Goal: Information Seeking & Learning: Learn about a topic

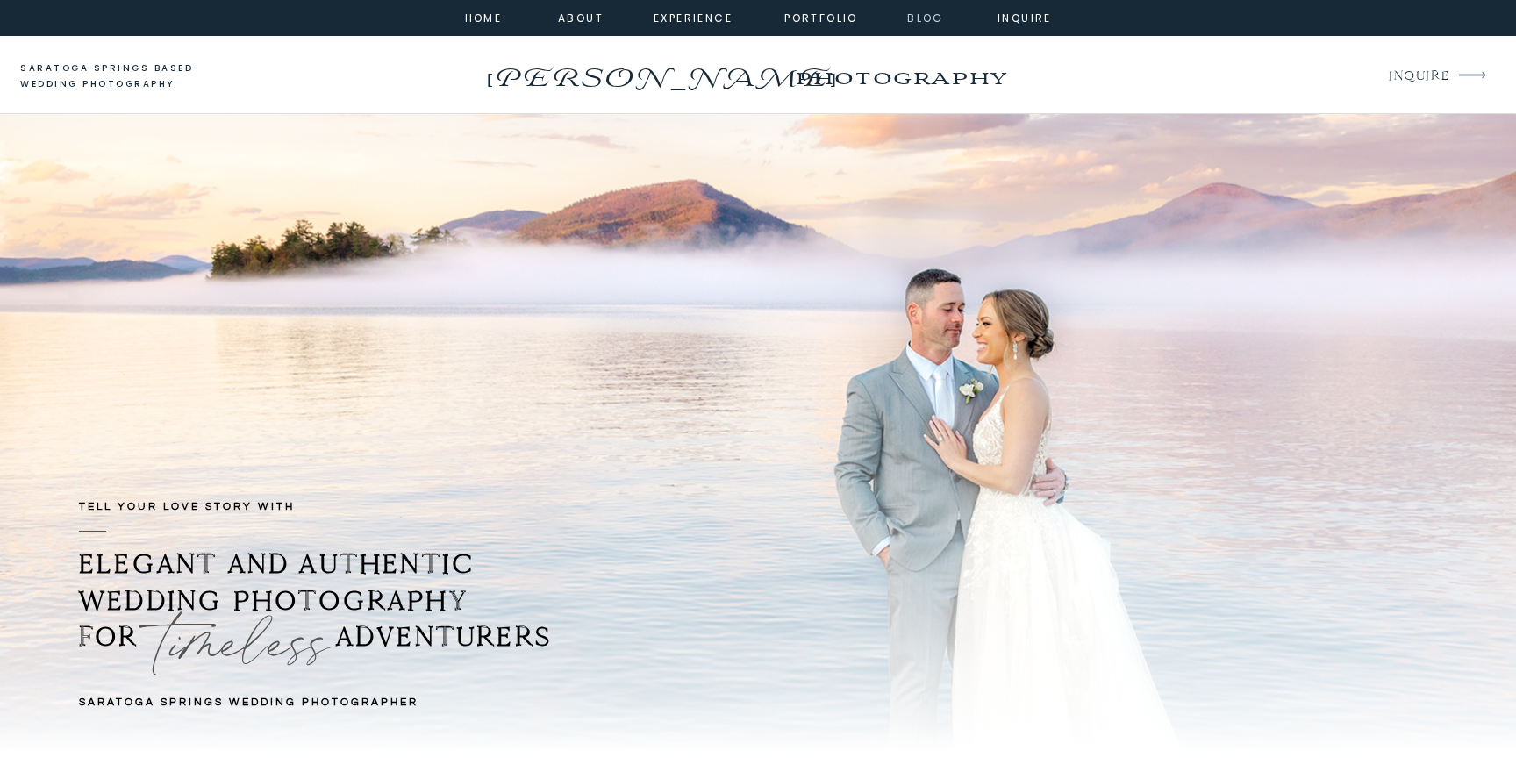
click at [907, 17] on nav "Blog" at bounding box center [925, 17] width 63 height 16
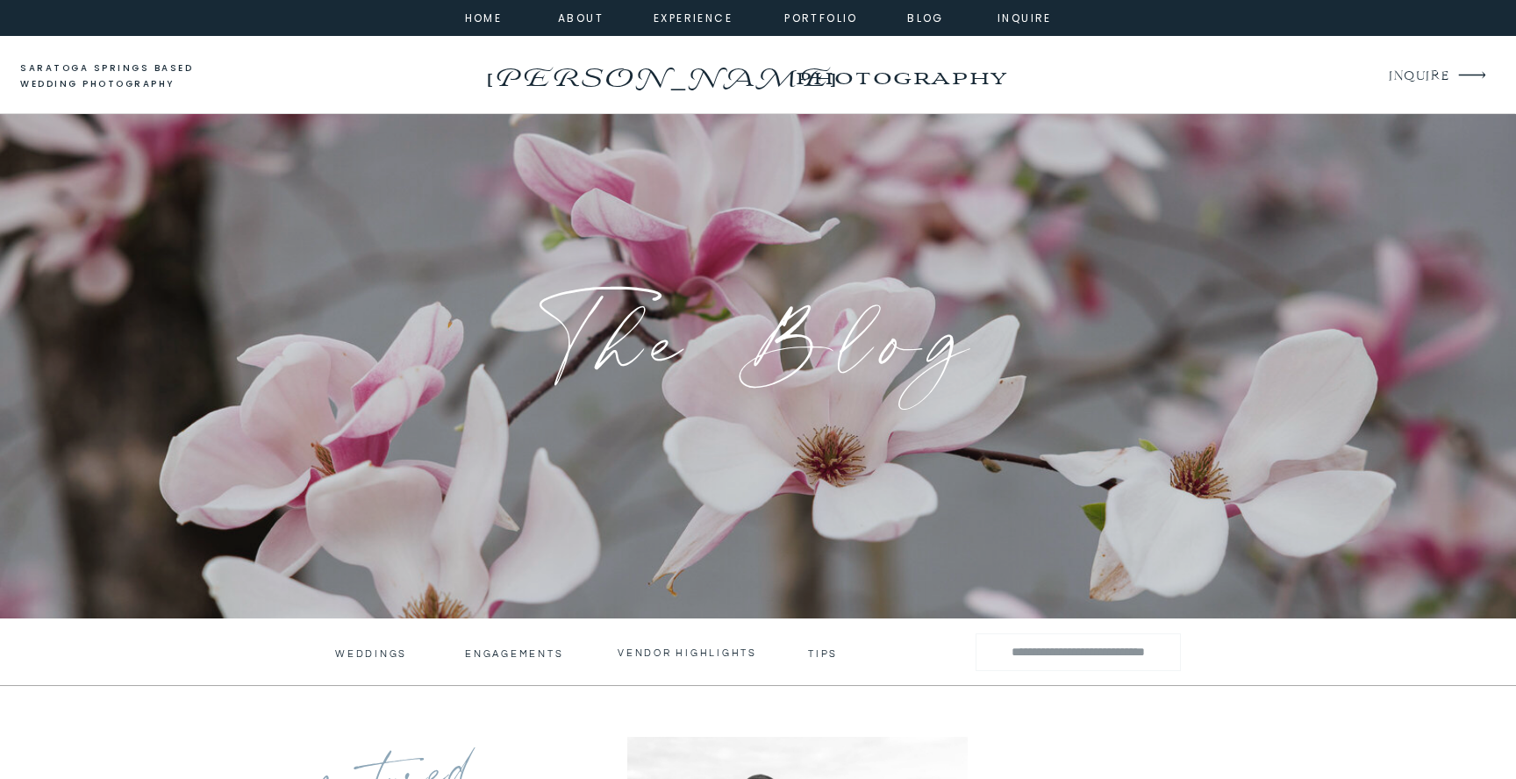
click at [1140, 649] on input "Search for:" at bounding box center [1078, 651] width 174 height 25
type input "********"
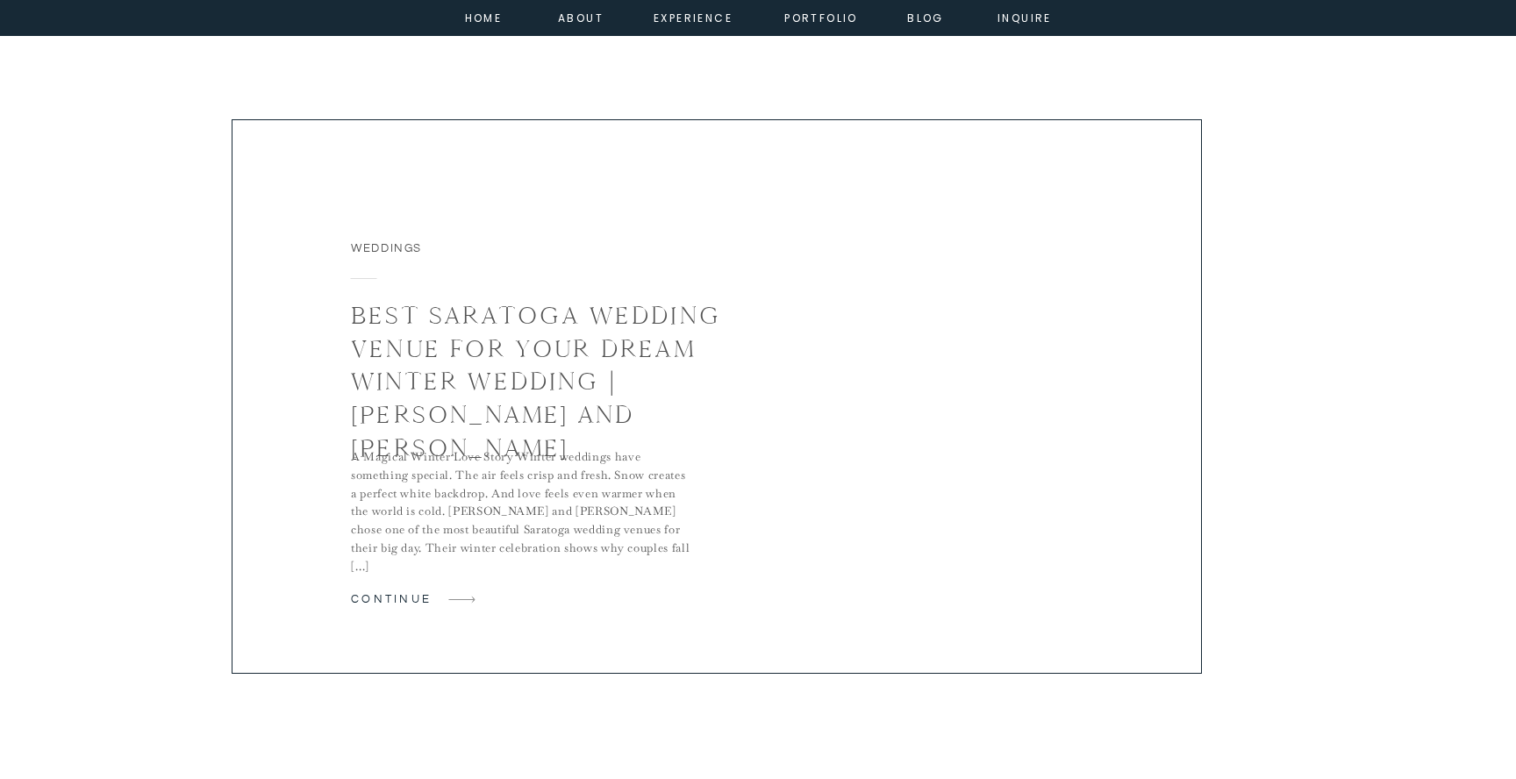
scroll to position [4316, 0]
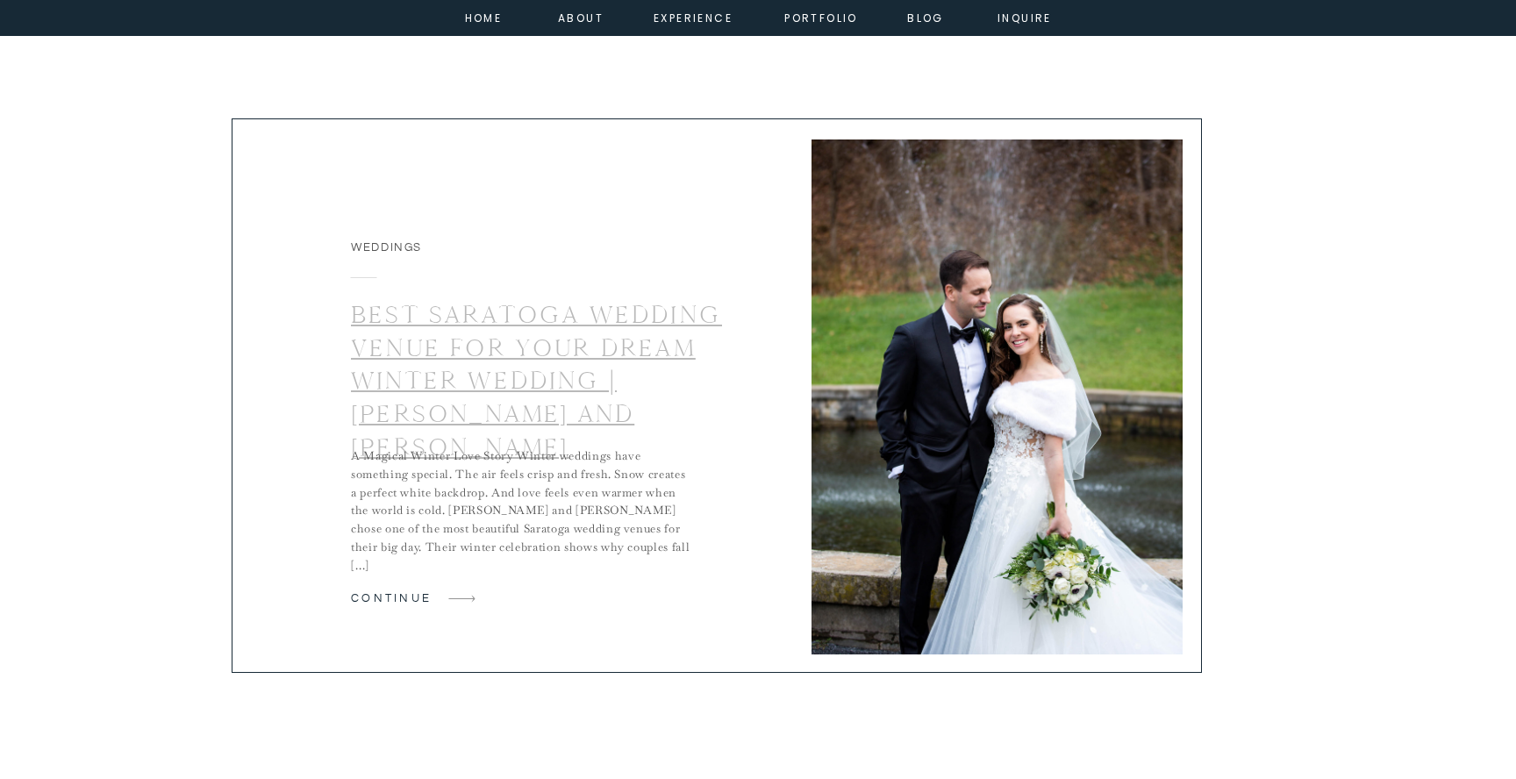
click at [667, 368] on link "Best Saratoga Wedding Venue for Your Dream Winter Wedding | Carrie and Max" at bounding box center [536, 380] width 371 height 163
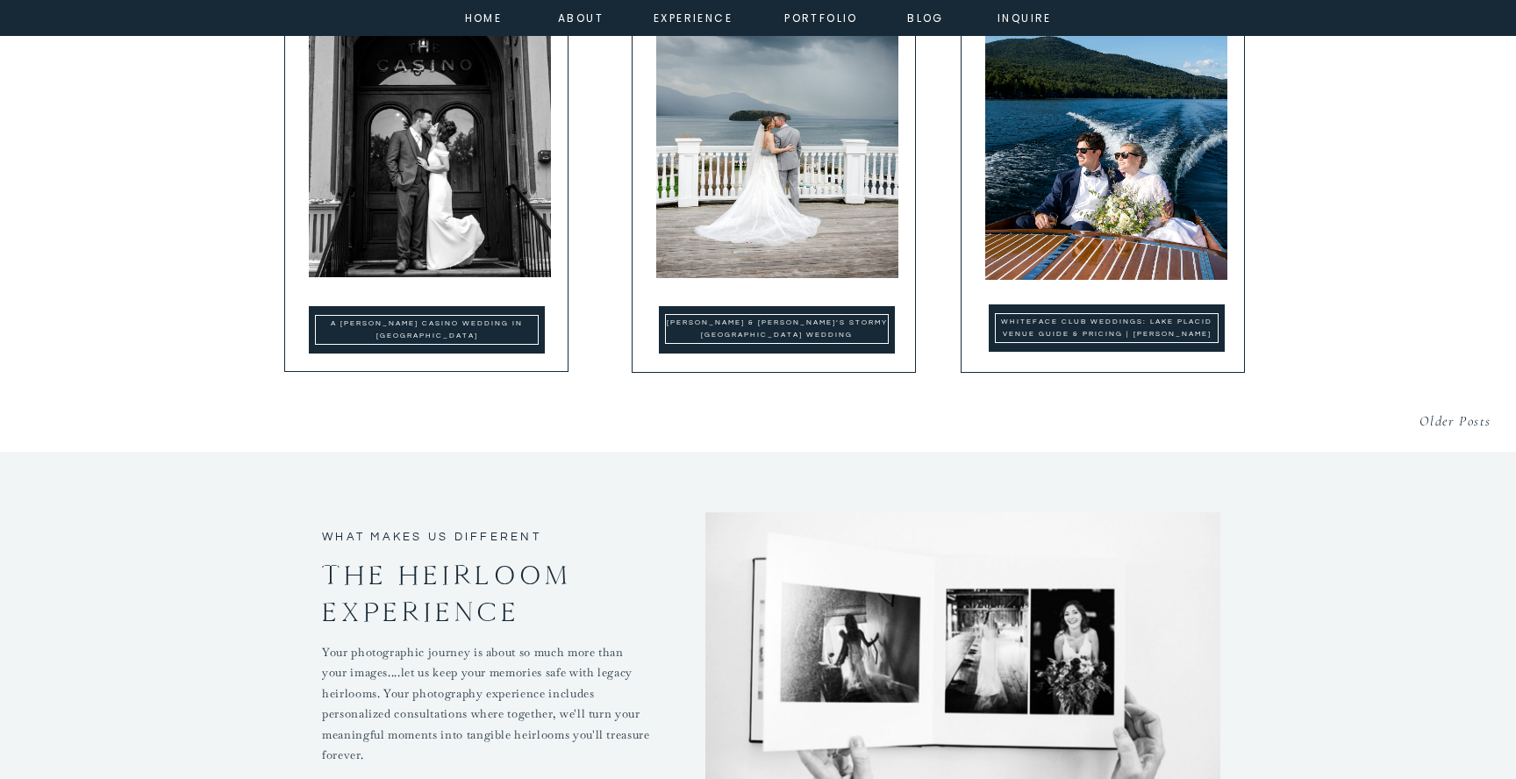
scroll to position [5176, 0]
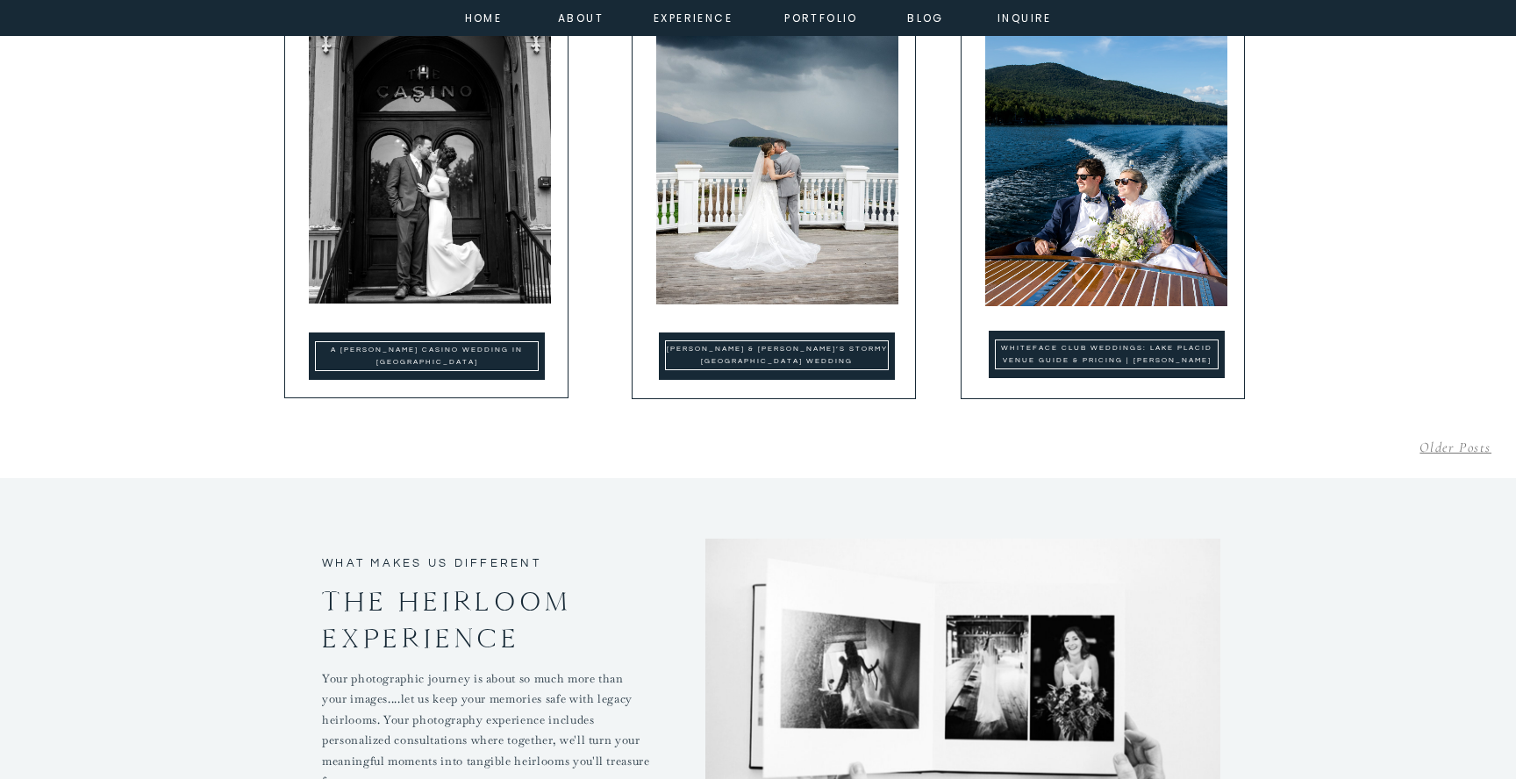
click at [1436, 446] on link "Older Posts" at bounding box center [1455, 448] width 72 height 18
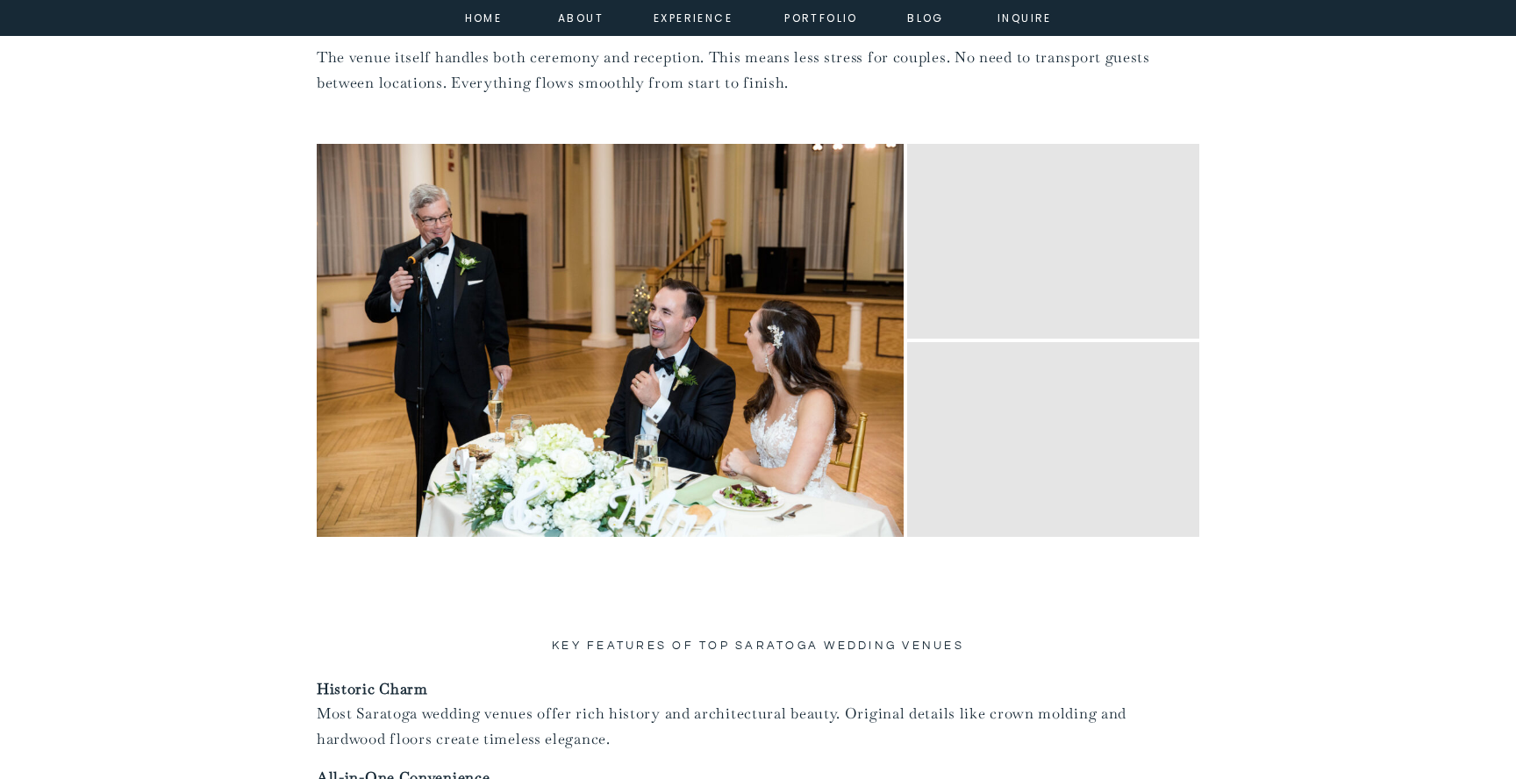
scroll to position [12516, 0]
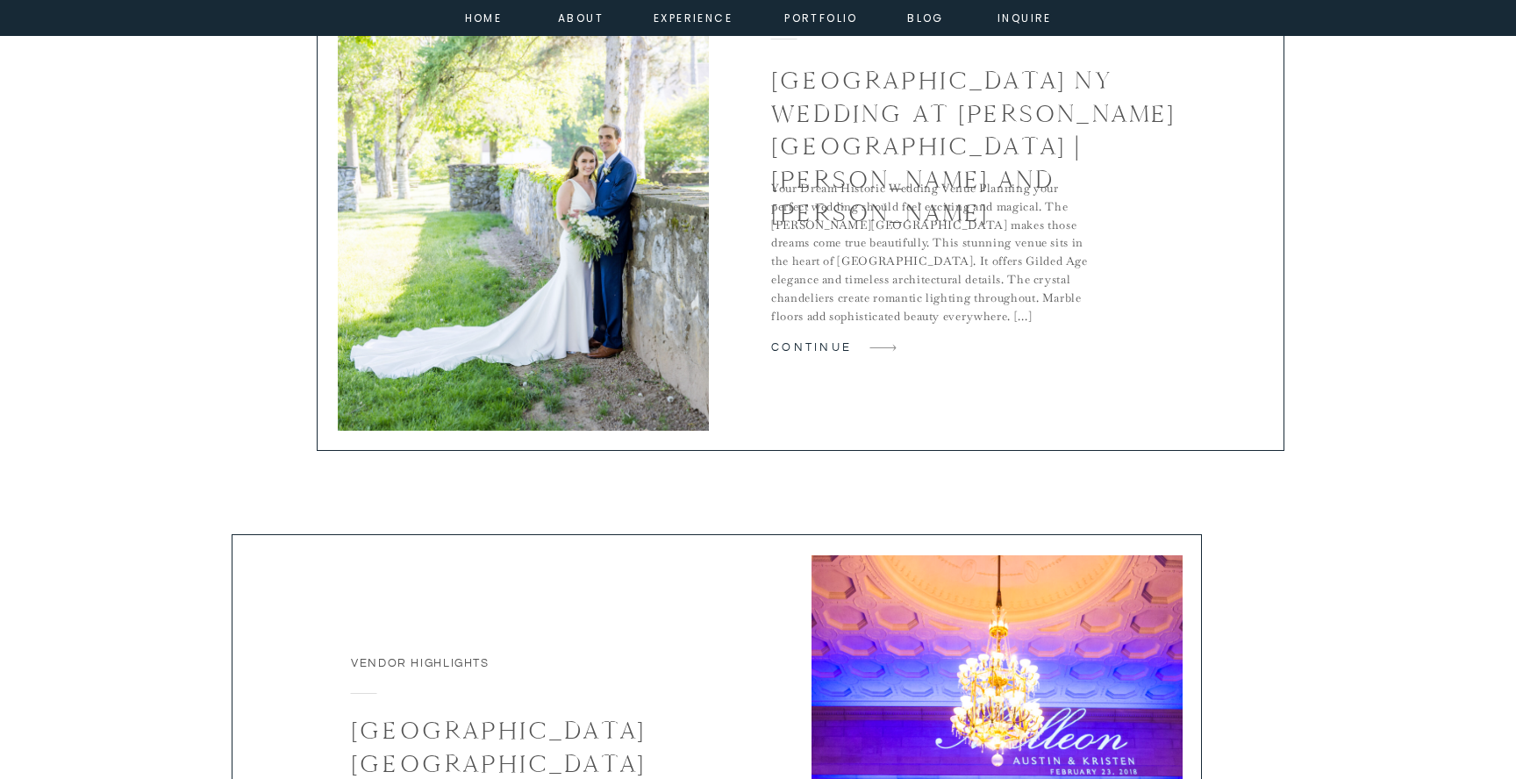
scroll to position [648, 0]
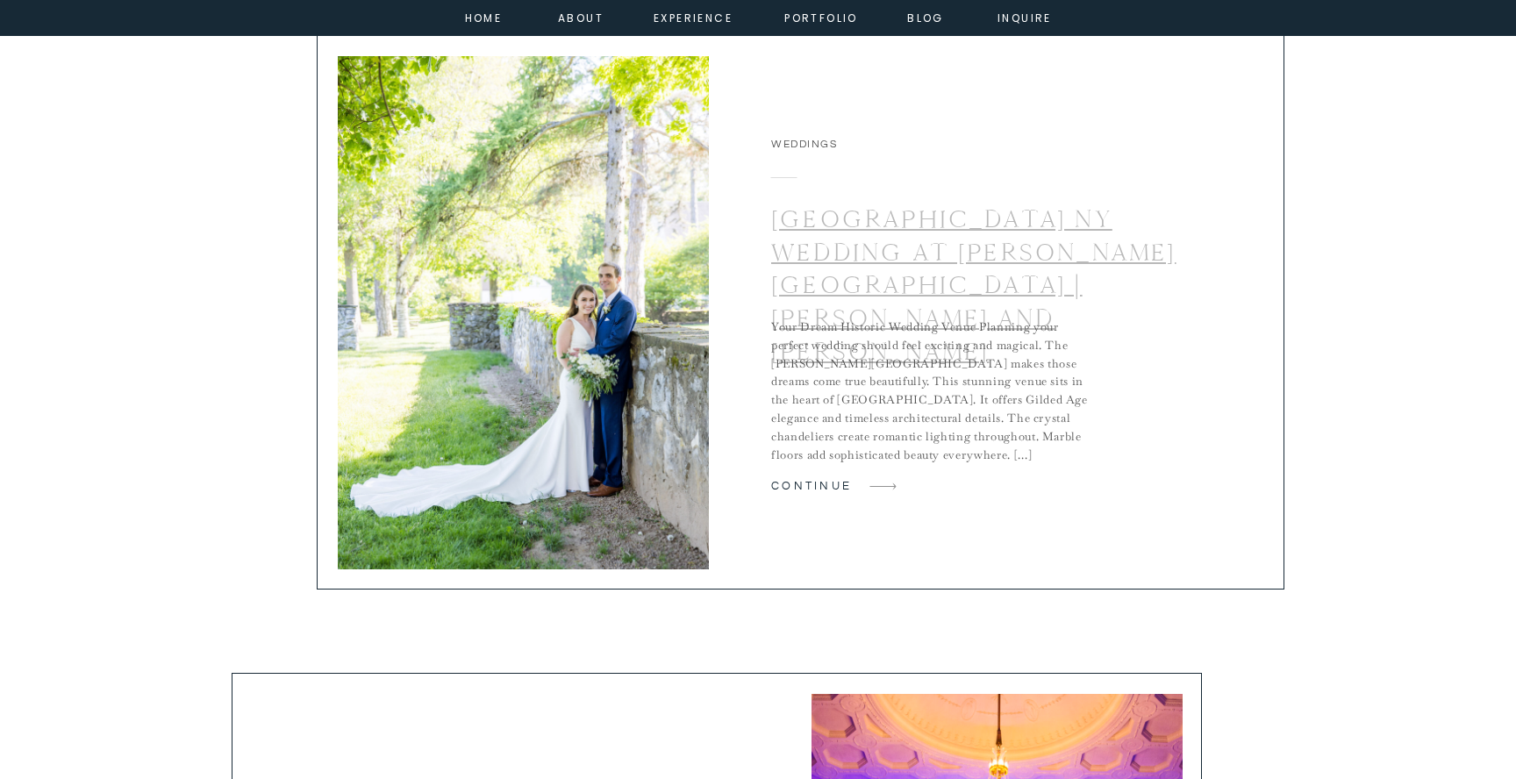
click at [1061, 251] on link "[GEOGRAPHIC_DATA] NY Wedding at [PERSON_NAME][GEOGRAPHIC_DATA] | [PERSON_NAME] …" at bounding box center [973, 285] width 405 height 163
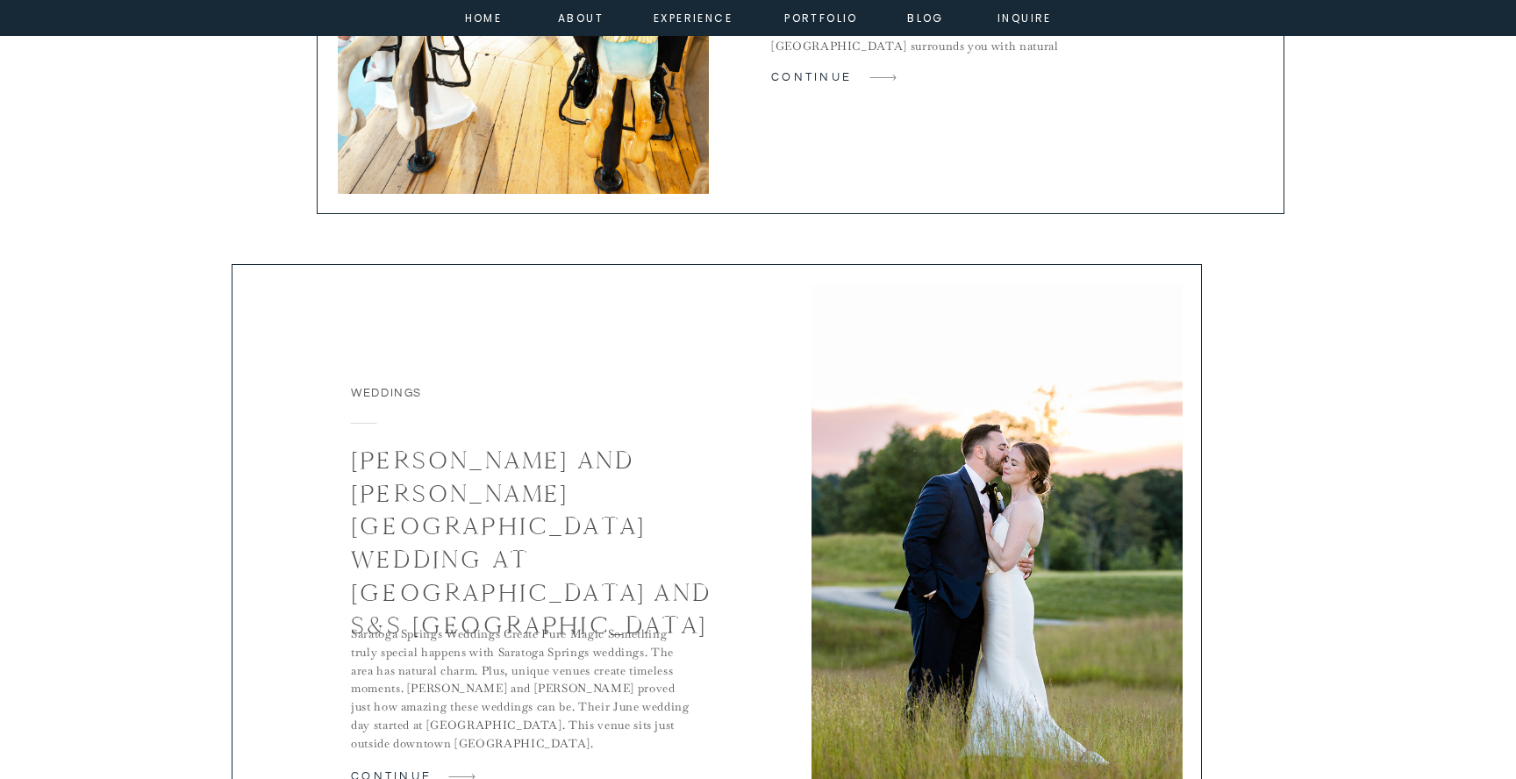
scroll to position [2284, 0]
click at [608, 455] on link "[PERSON_NAME] and [PERSON_NAME] [GEOGRAPHIC_DATA] Wedding at [GEOGRAPHIC_DATA] …" at bounding box center [531, 542] width 361 height 196
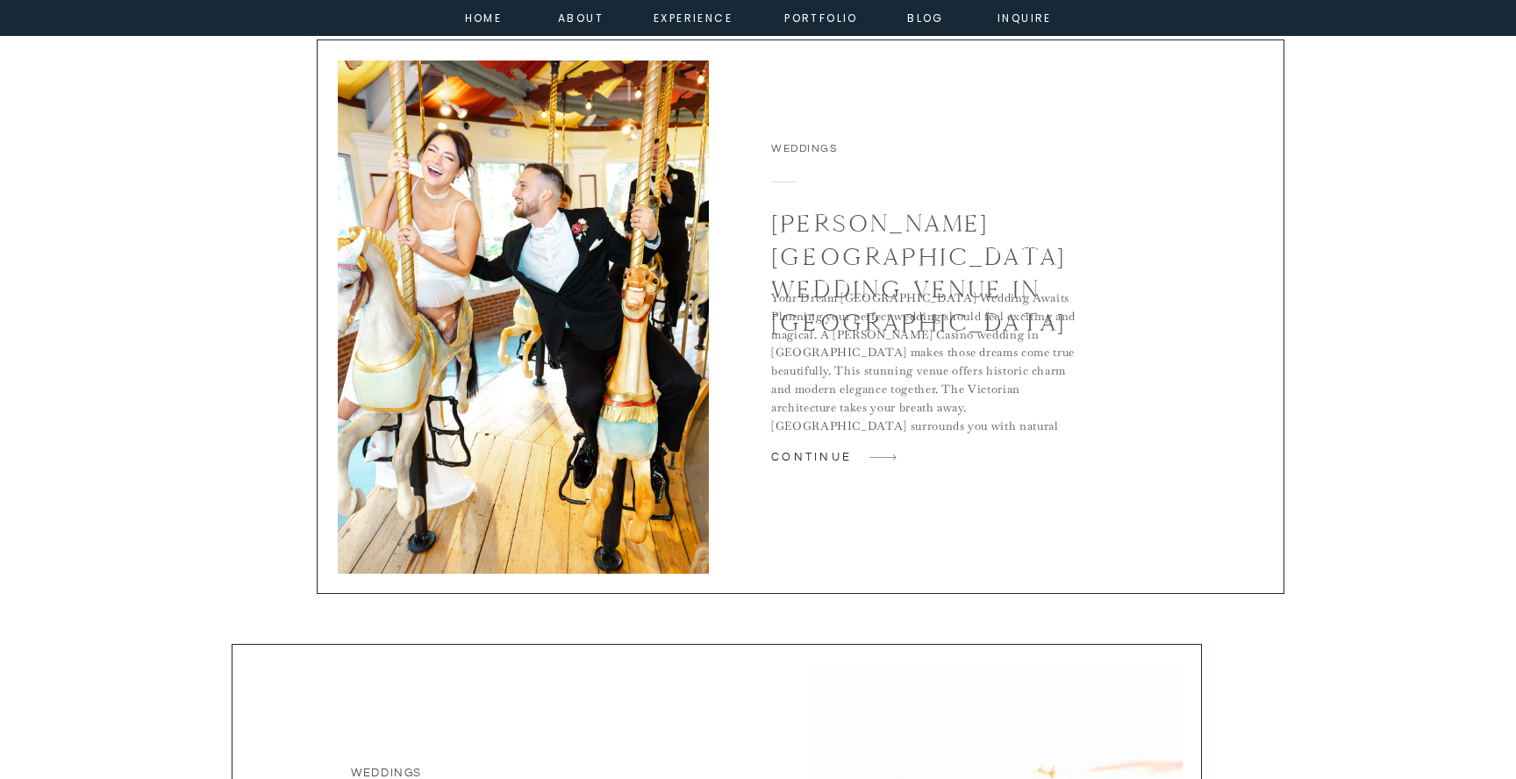
scroll to position [1748, 0]
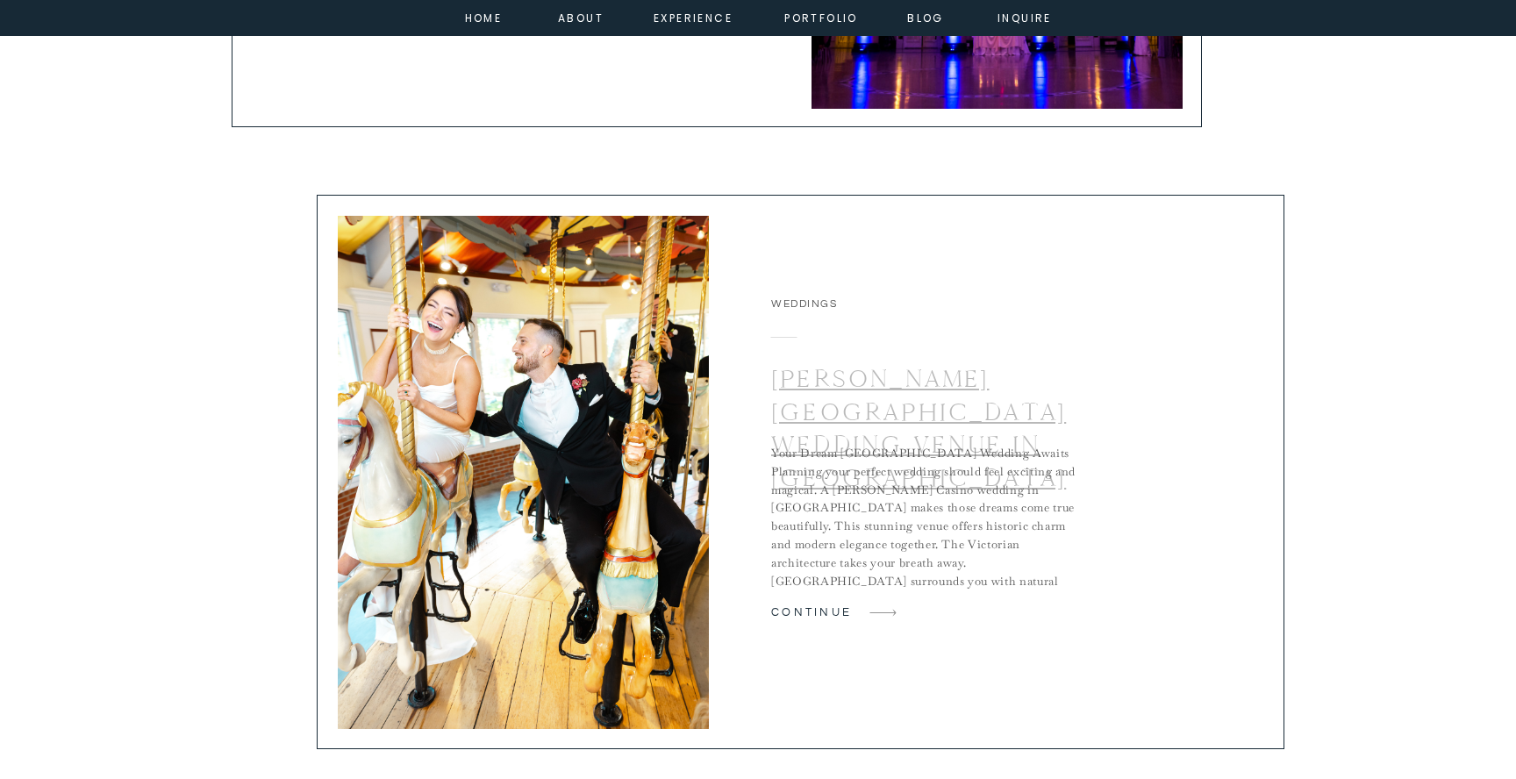
click at [918, 365] on link "Canfield Casino Wedding Venue in Saratoga Springs" at bounding box center [918, 428] width 295 height 130
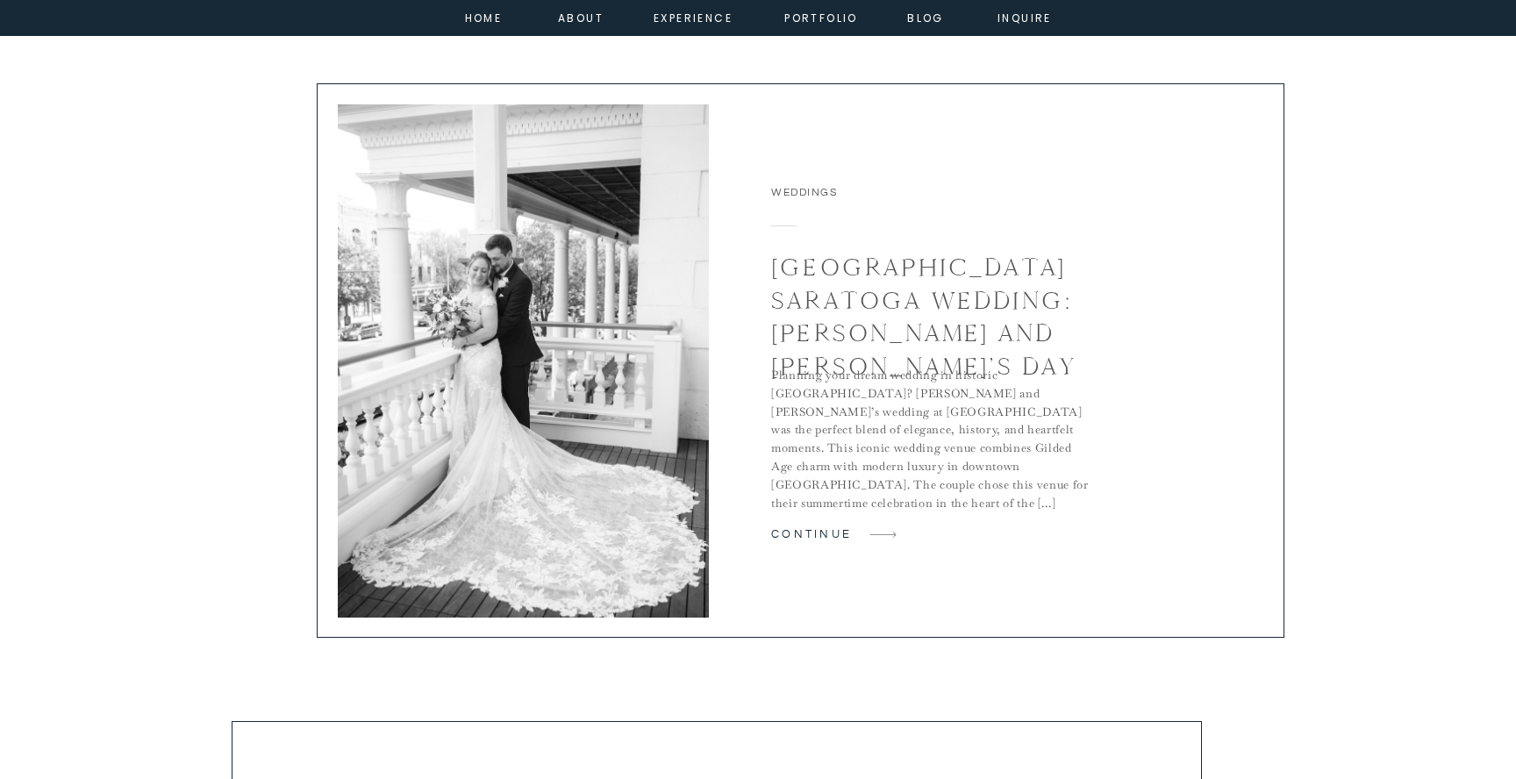
scroll to position [3135, 0]
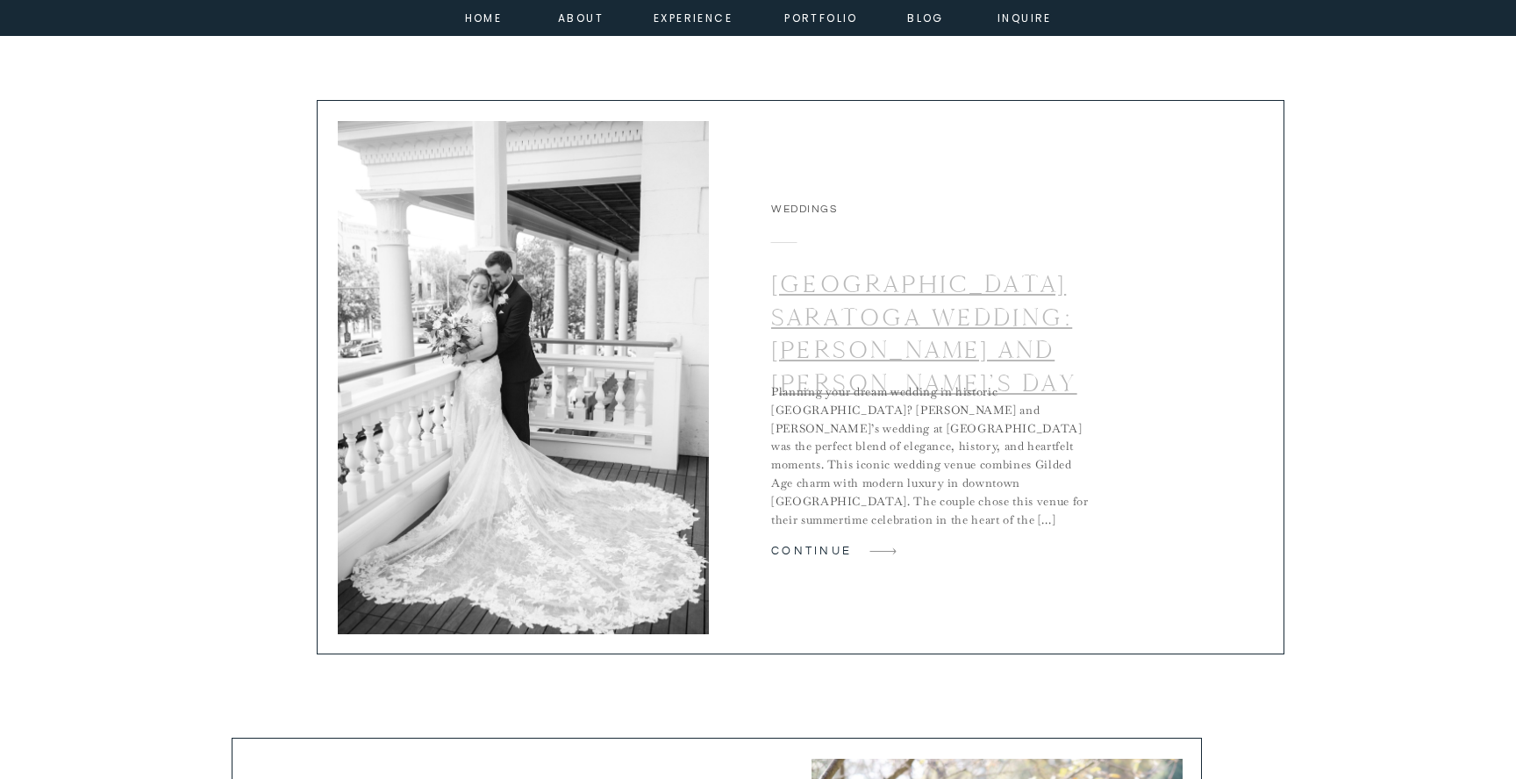
click at [1054, 315] on link "Adelphi Hotel Saratoga Wedding: Lauren and Mitch’s Day" at bounding box center [924, 333] width 306 height 130
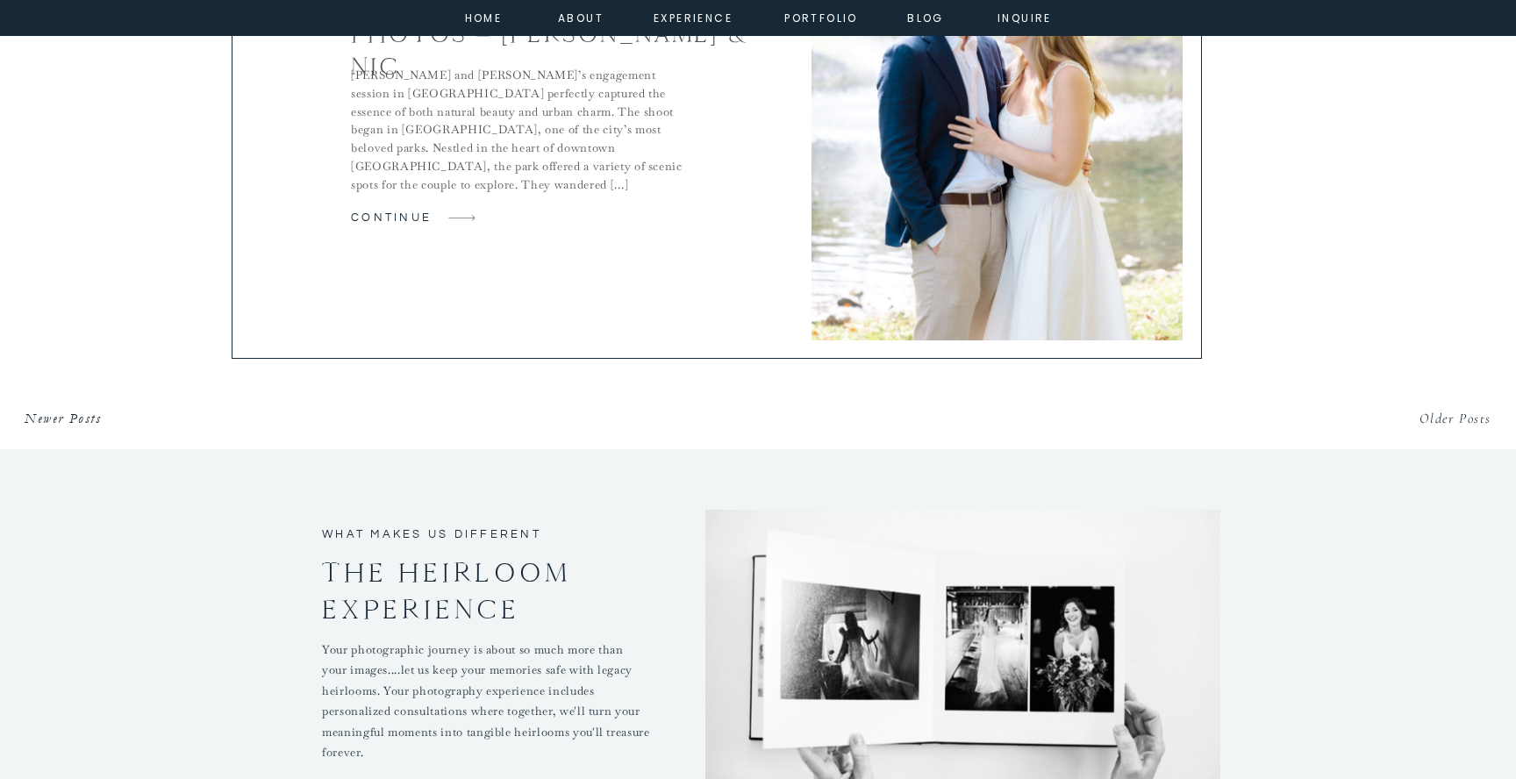
scroll to position [4079, 0]
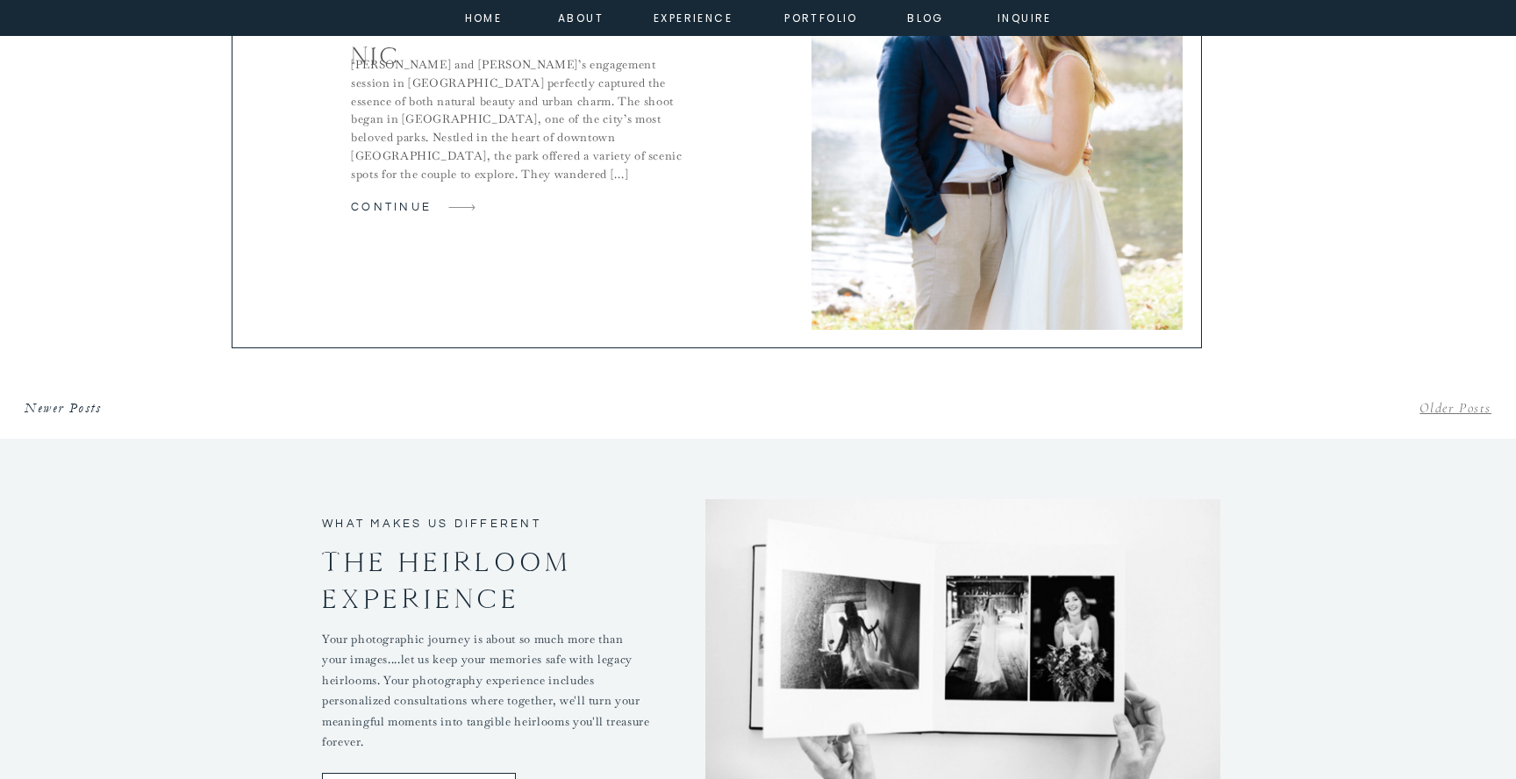
click at [1469, 408] on link "Older Posts" at bounding box center [1455, 408] width 72 height 18
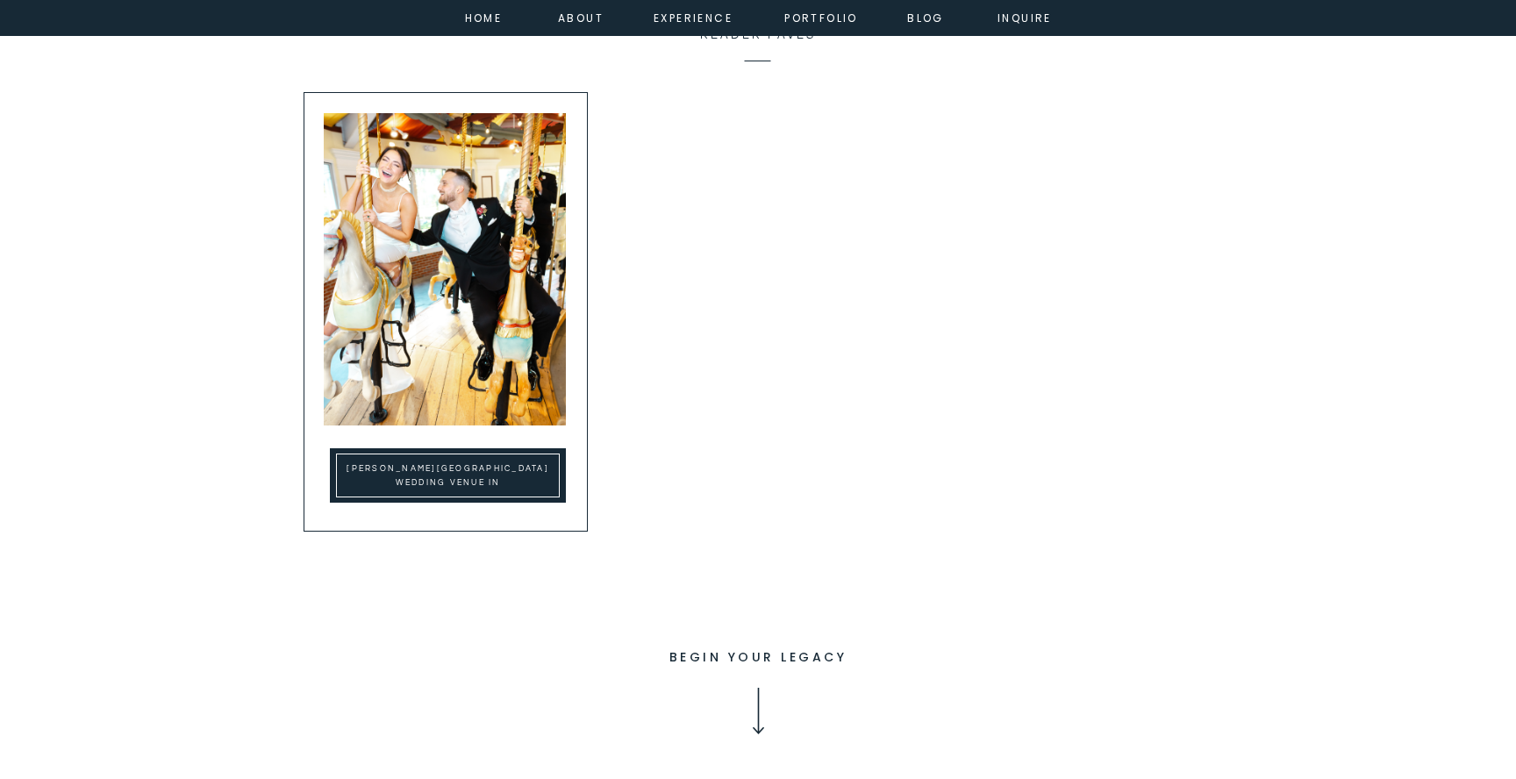
scroll to position [16954, 0]
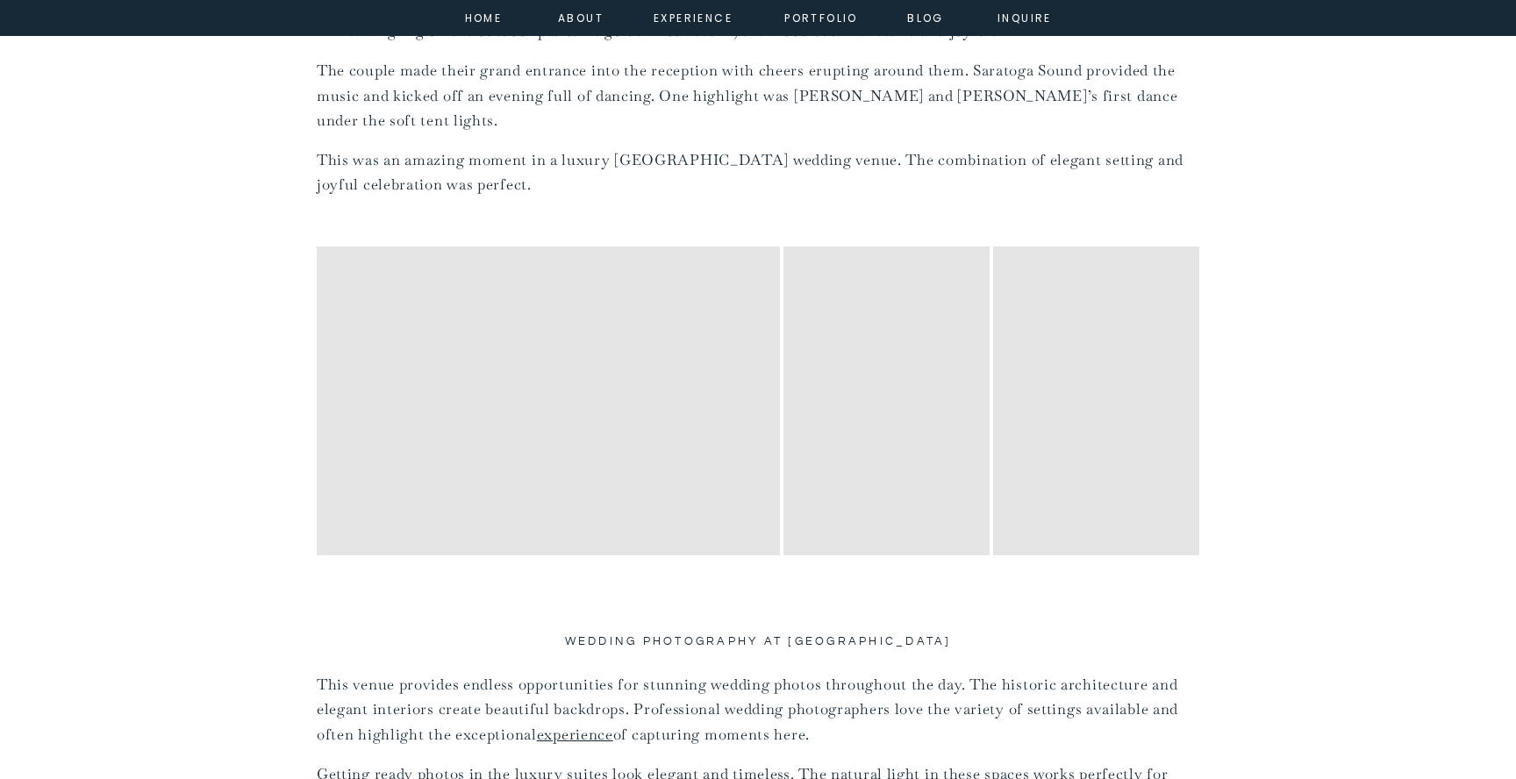
scroll to position [6131, 0]
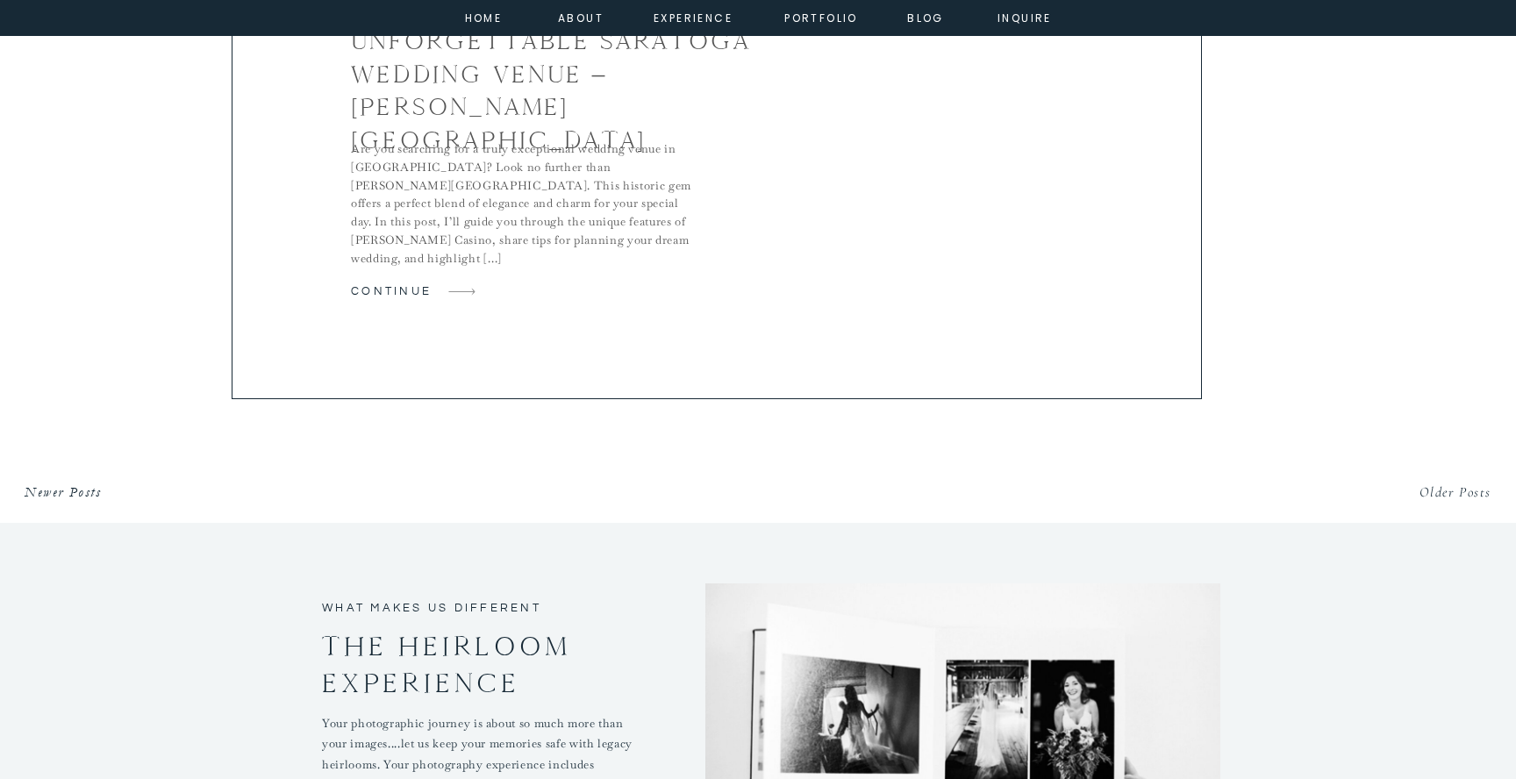
scroll to position [3736, 0]
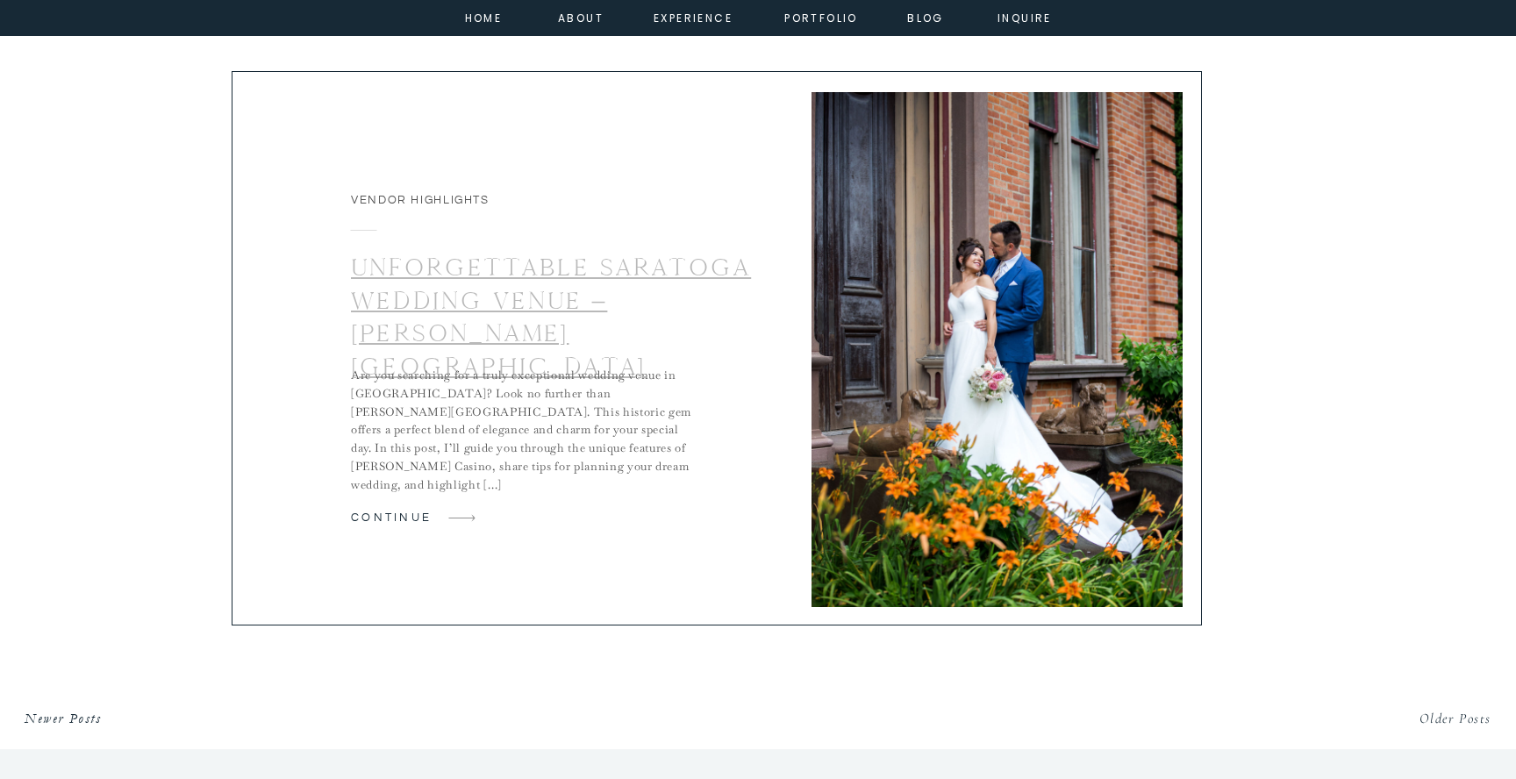
click at [664, 274] on link "Unforgettable Saratoga Wedding Venue – [PERSON_NAME][GEOGRAPHIC_DATA]" at bounding box center [551, 317] width 400 height 130
click at [1466, 714] on link "Older Posts" at bounding box center [1455, 719] width 72 height 18
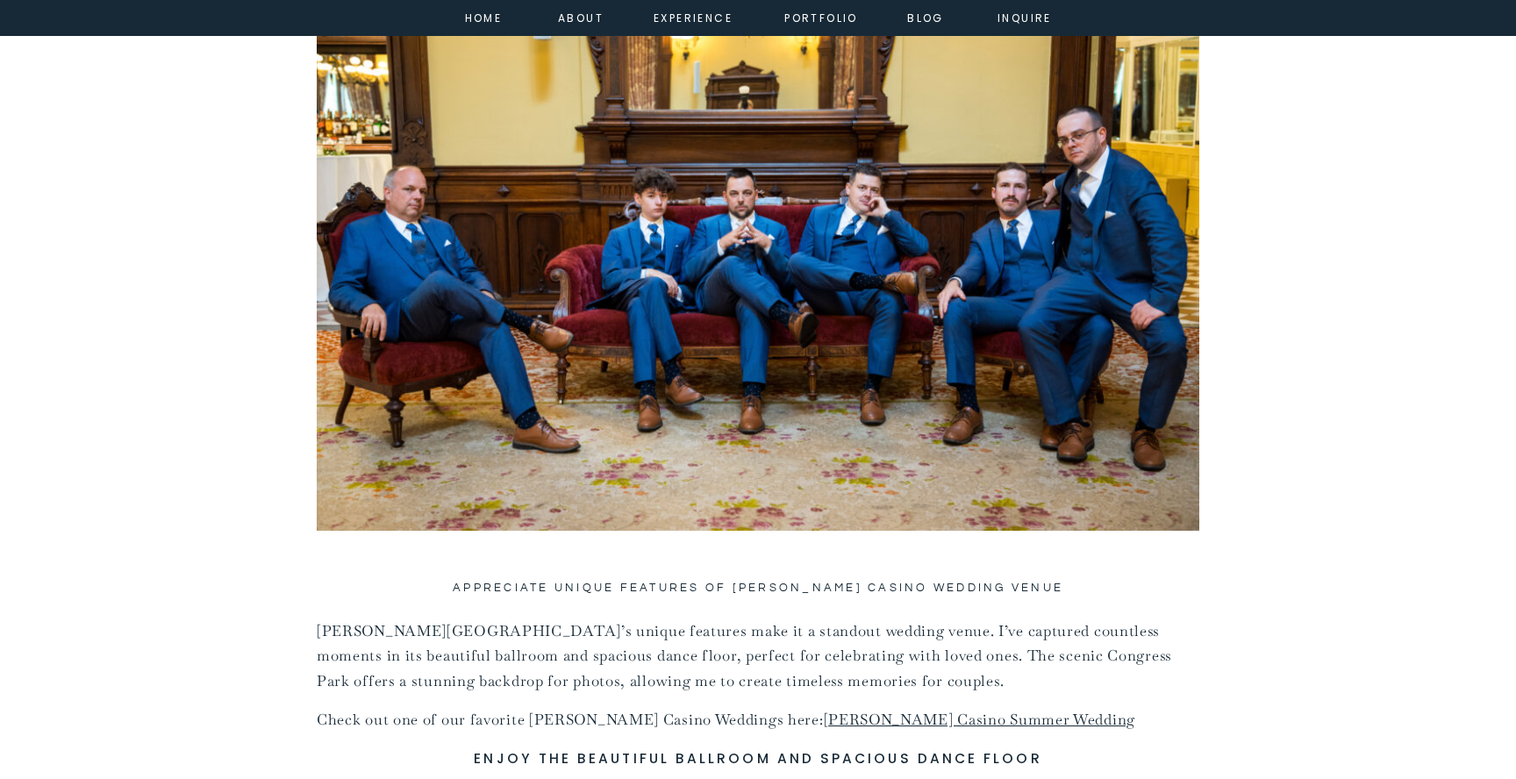
scroll to position [1921, 0]
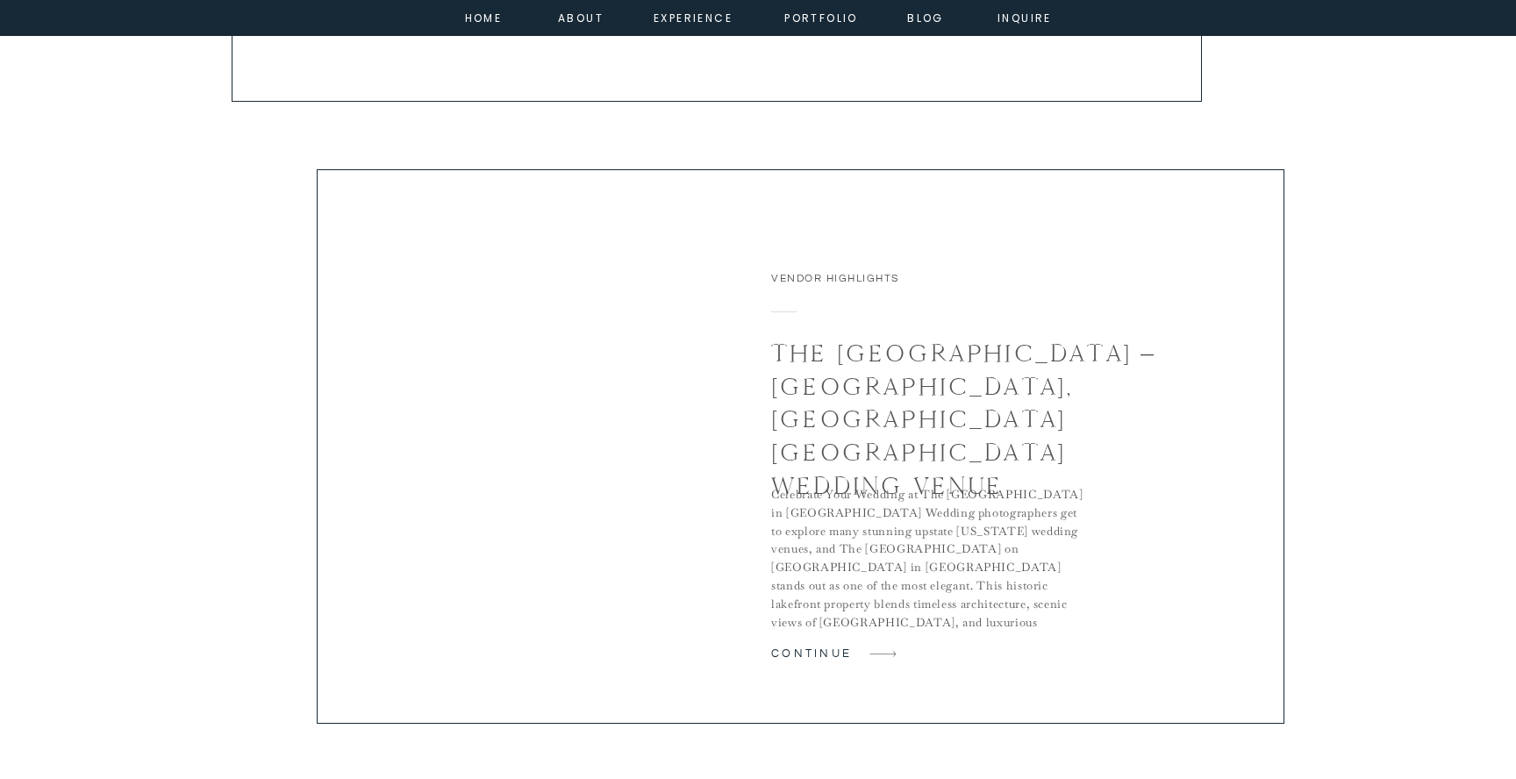
scroll to position [1808, 0]
